Goal: Information Seeking & Learning: Learn about a topic

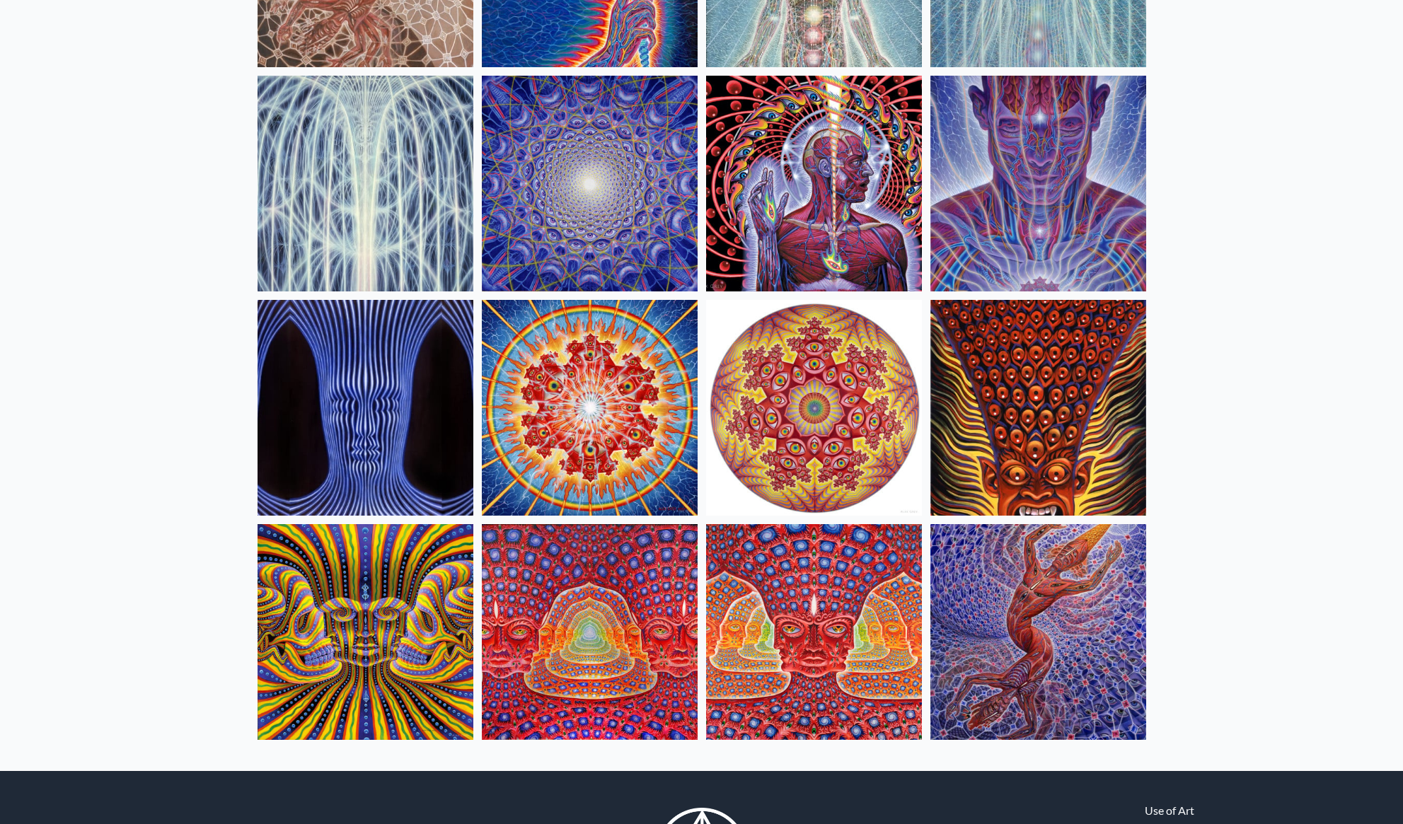
scroll to position [273, 0]
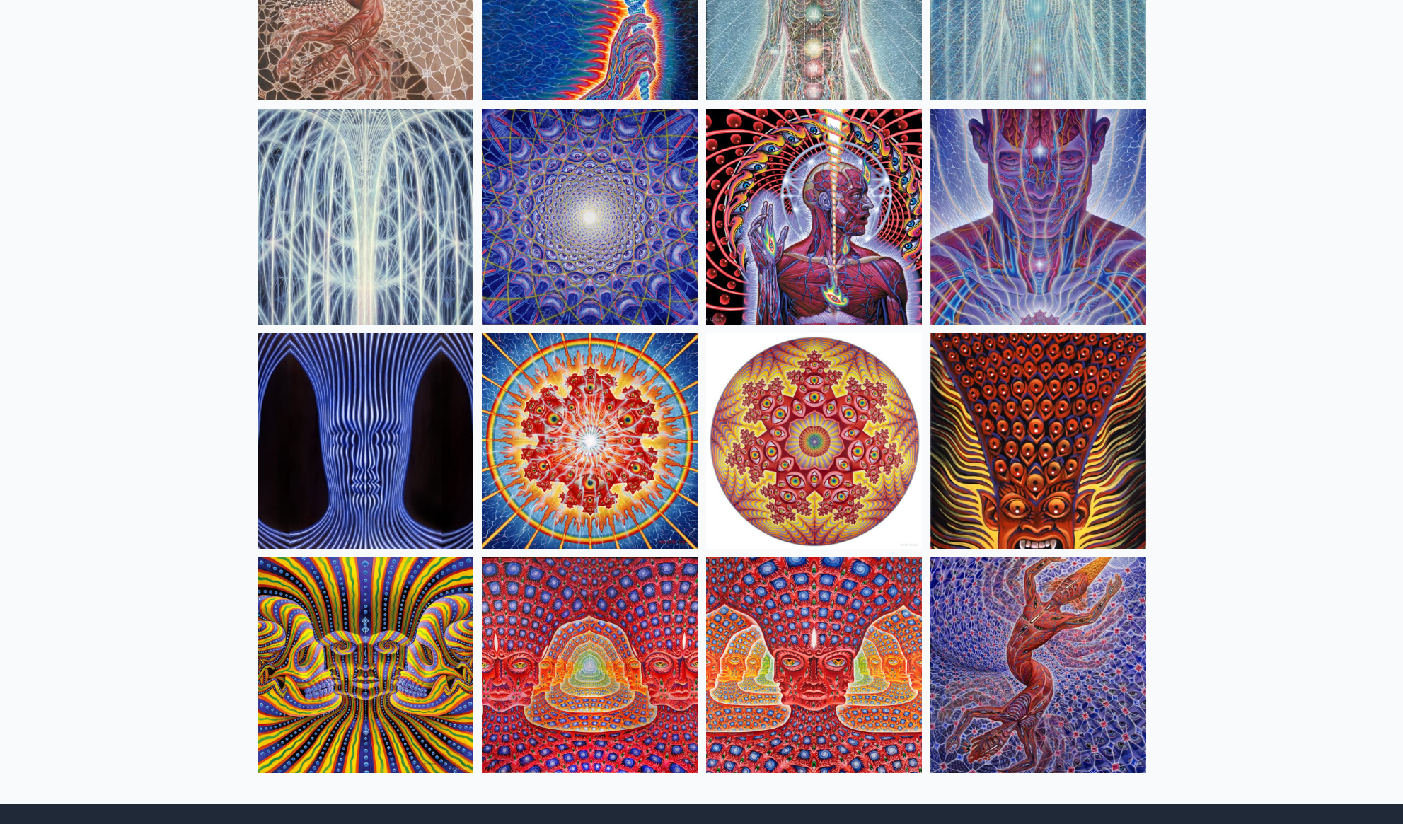
click at [791, 630] on img at bounding box center [814, 666] width 216 height 216
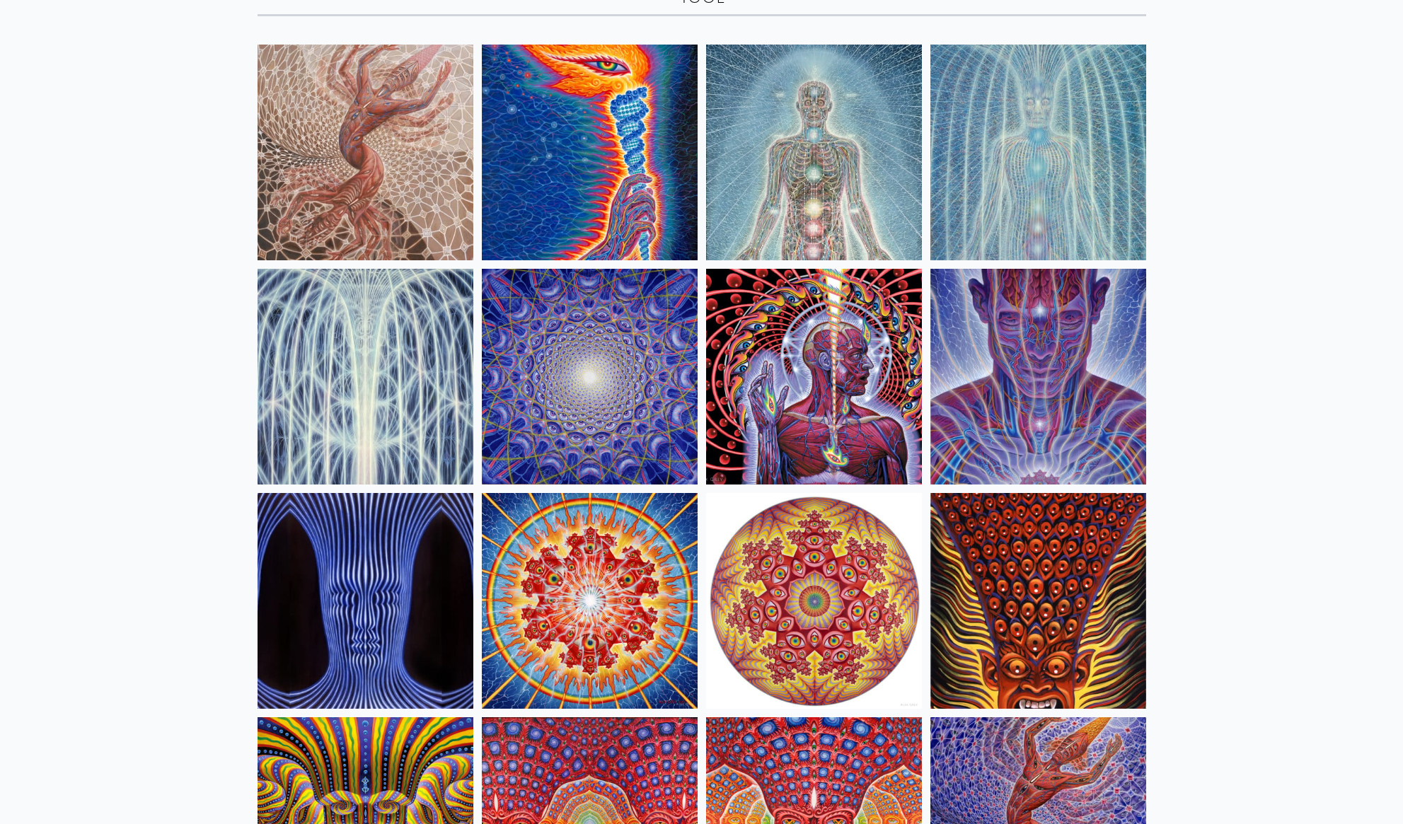
scroll to position [0, 0]
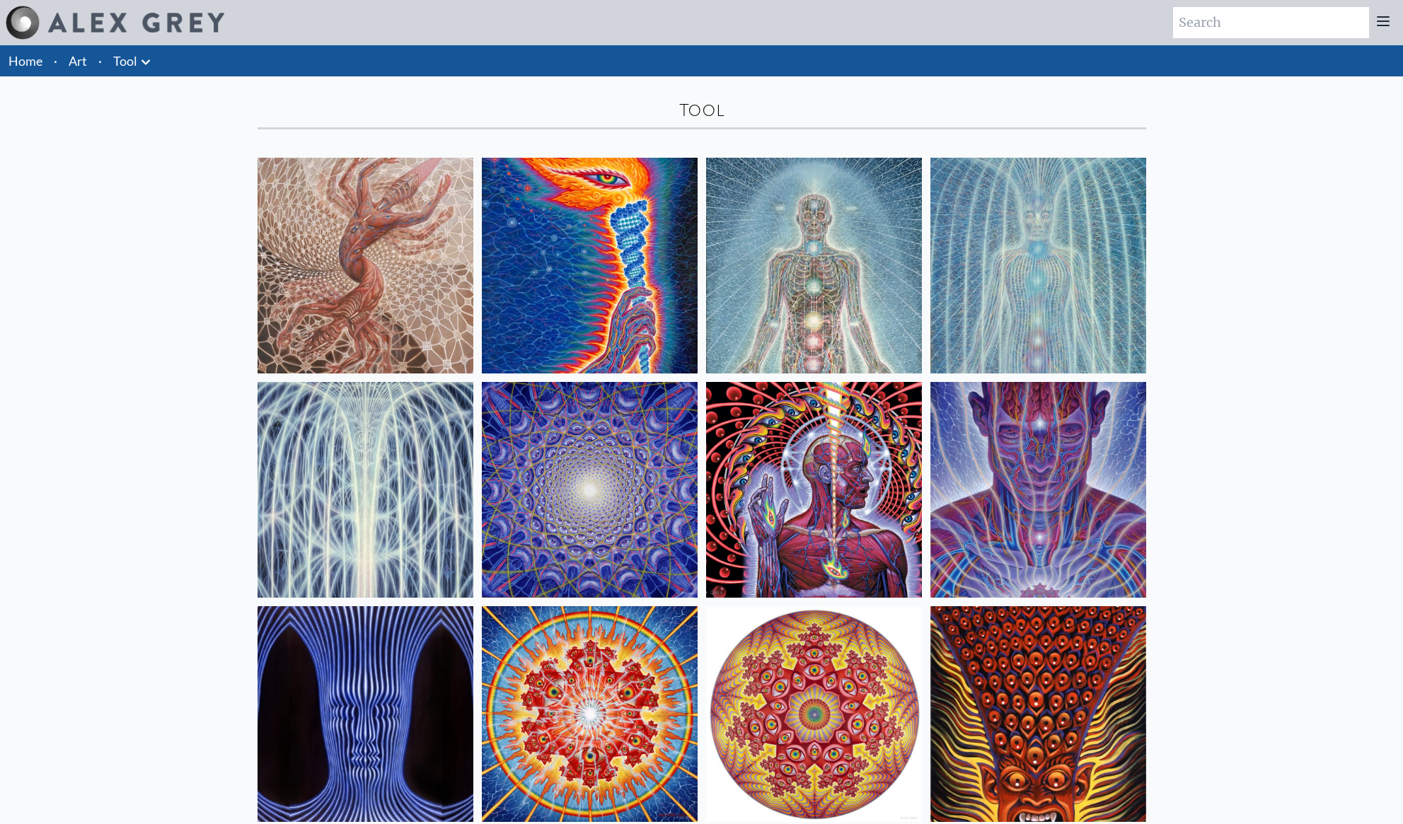
click at [816, 243] on img at bounding box center [814, 266] width 216 height 216
click at [881, 516] on img at bounding box center [814, 490] width 216 height 216
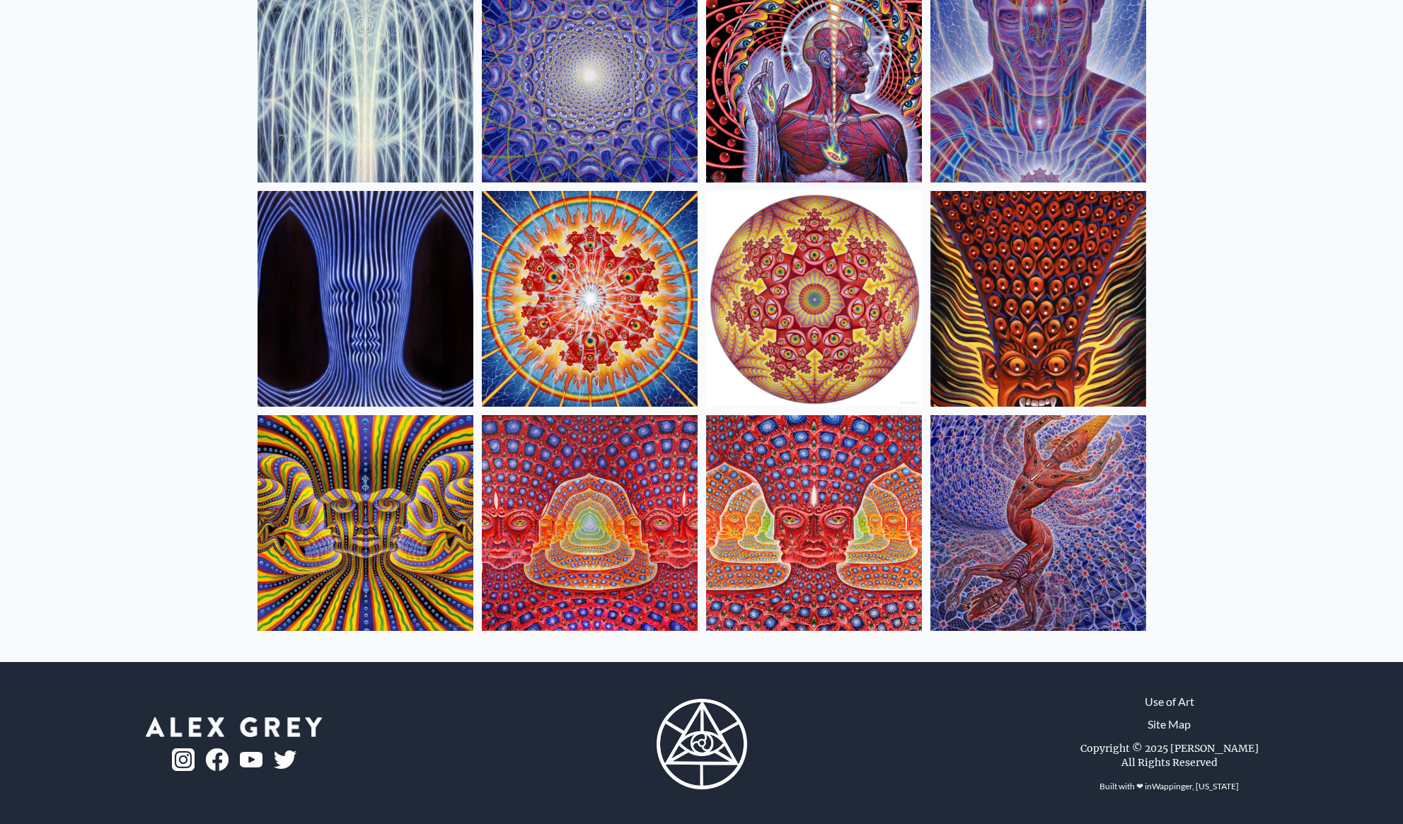
scroll to position [417, 0]
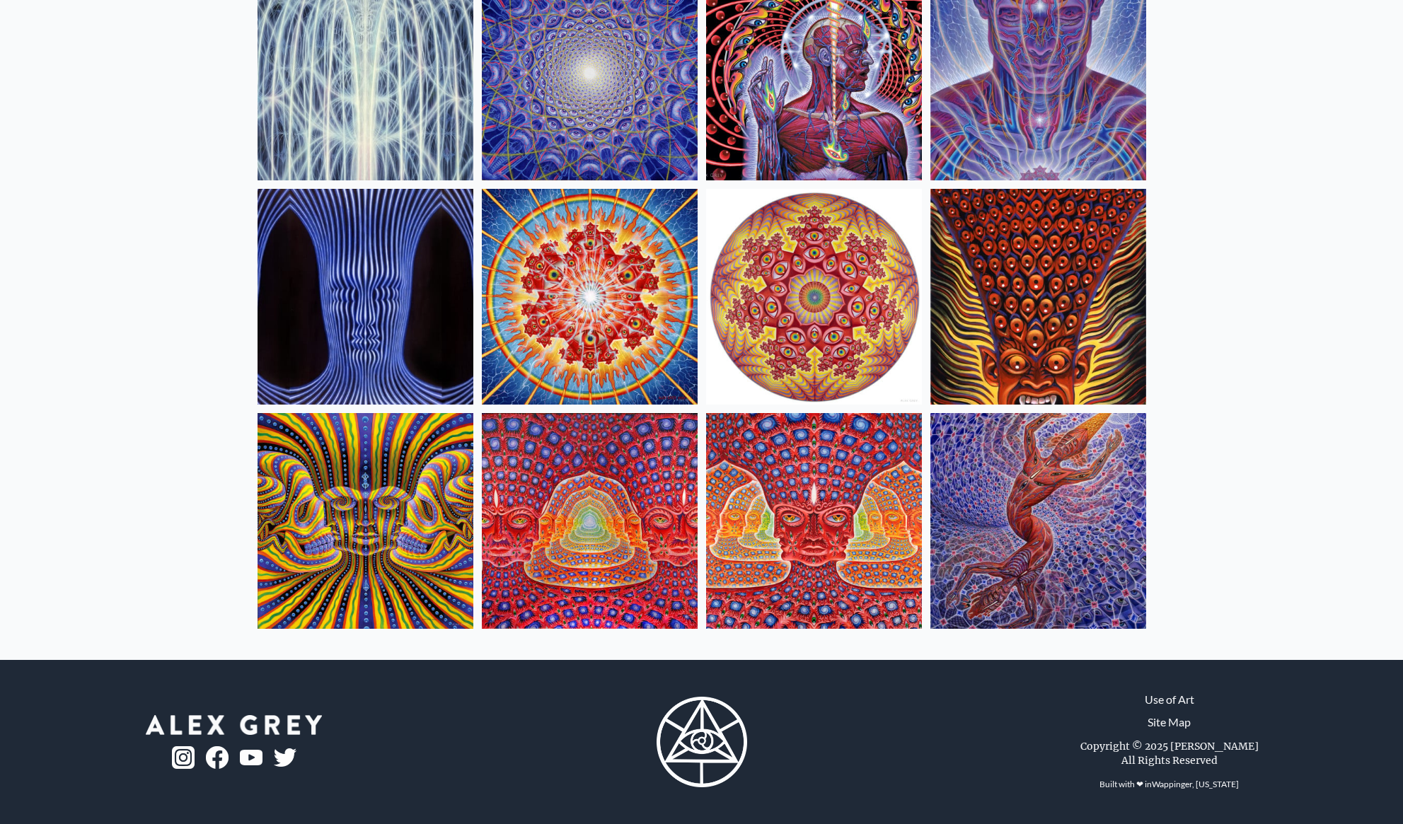
click at [785, 559] on img at bounding box center [814, 521] width 216 height 216
